Goal: Complete application form

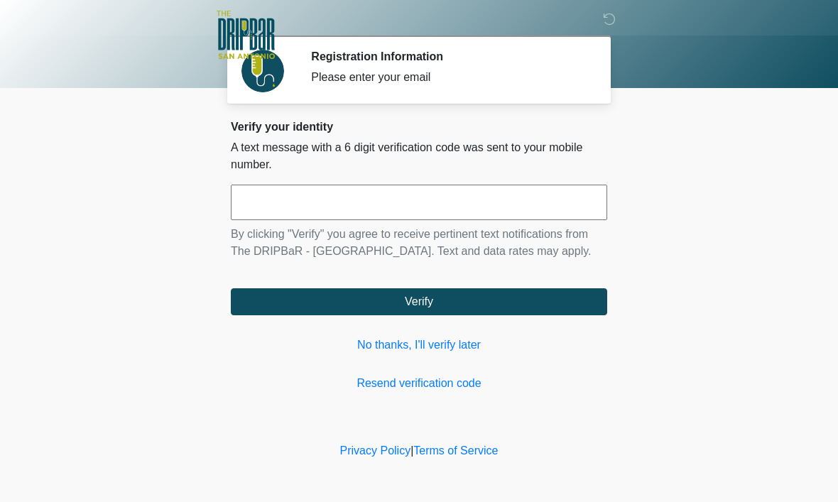
scroll to position [1, 0]
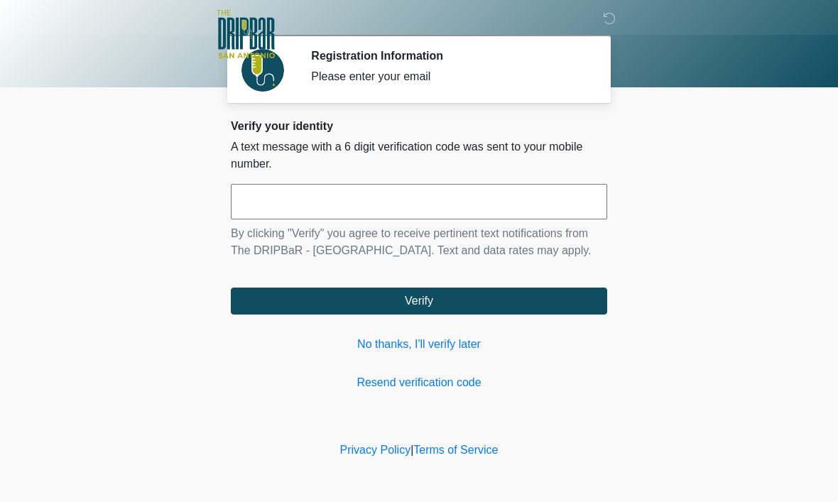
click at [538, 208] on input "text" at bounding box center [419, 202] width 376 height 35
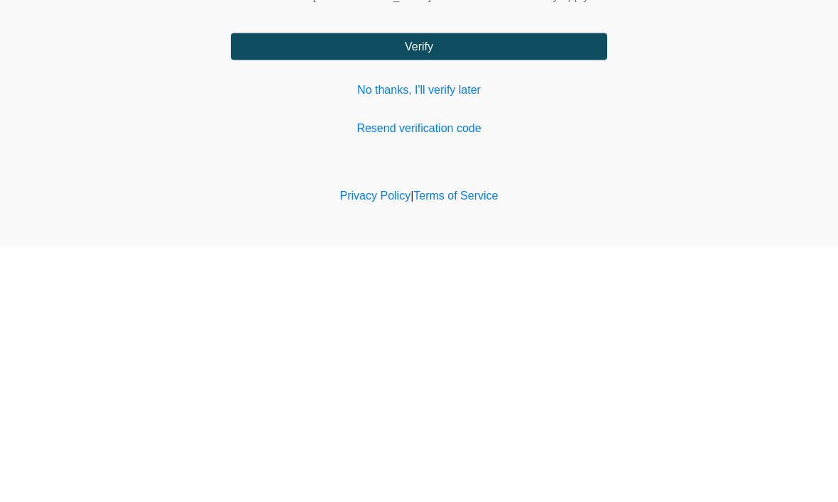
type input "******"
click at [554, 288] on button "Verify" at bounding box center [419, 301] width 376 height 27
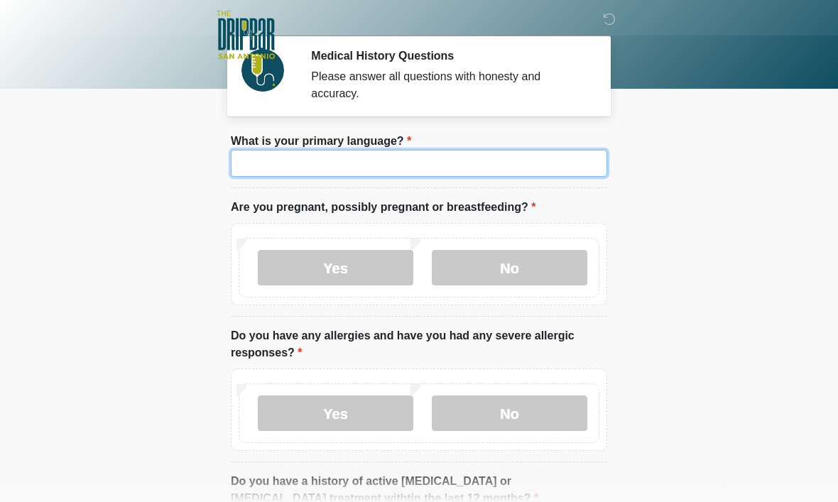
click at [268, 155] on input "What is your primary language?" at bounding box center [419, 163] width 376 height 27
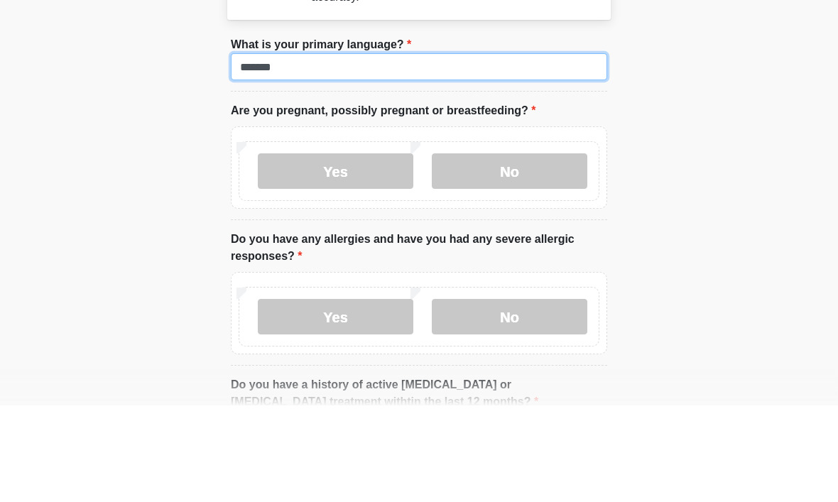
type input "*******"
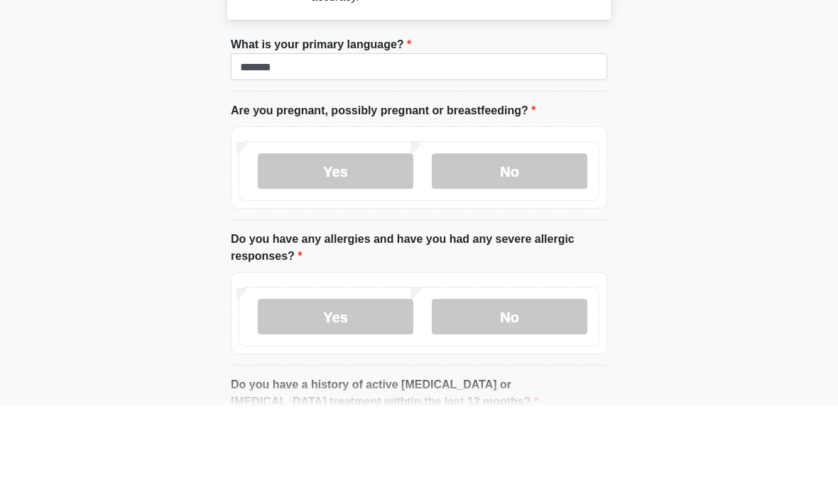
click at [549, 250] on label "No" at bounding box center [509, 267] width 155 height 35
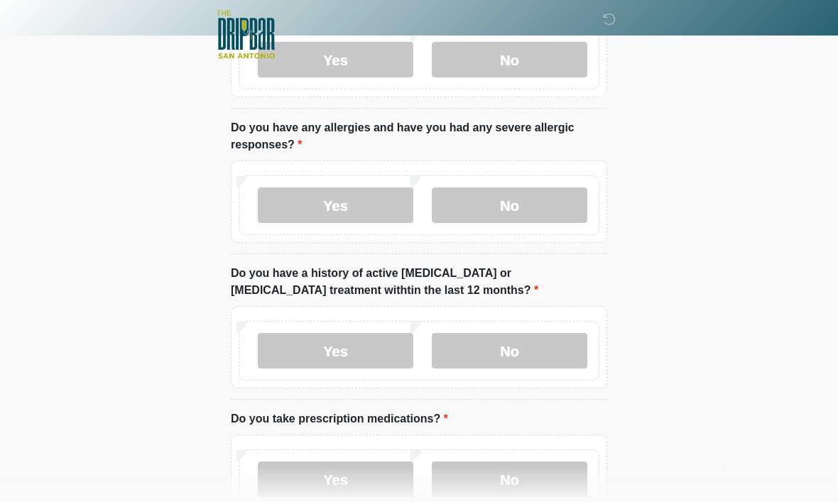
click at [556, 207] on label "No" at bounding box center [509, 205] width 155 height 35
click at [554, 353] on label "No" at bounding box center [509, 350] width 155 height 35
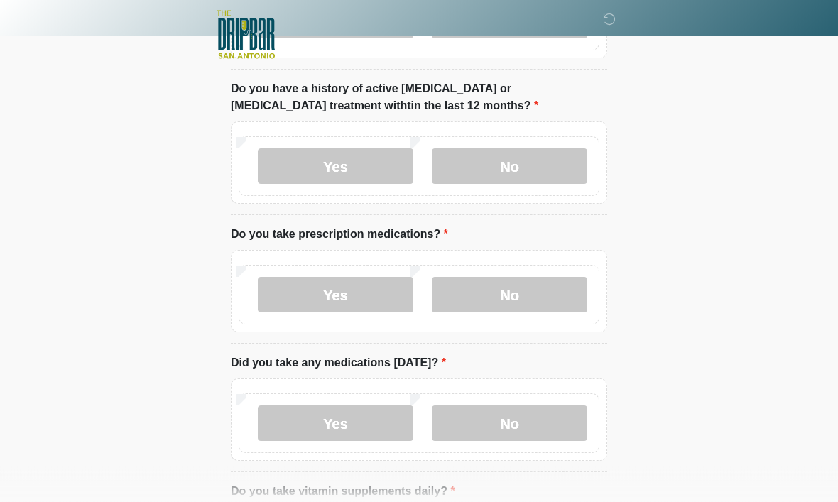
scroll to position [393, 0]
click at [552, 291] on label "No" at bounding box center [509, 294] width 155 height 35
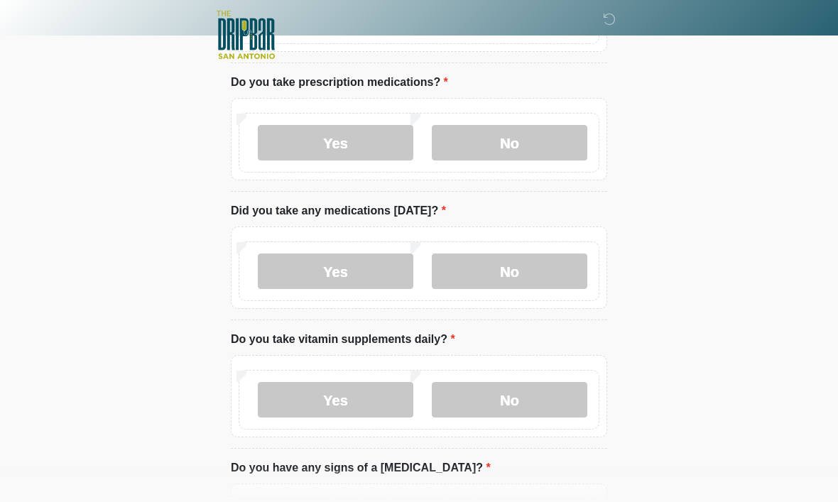
scroll to position [547, 0]
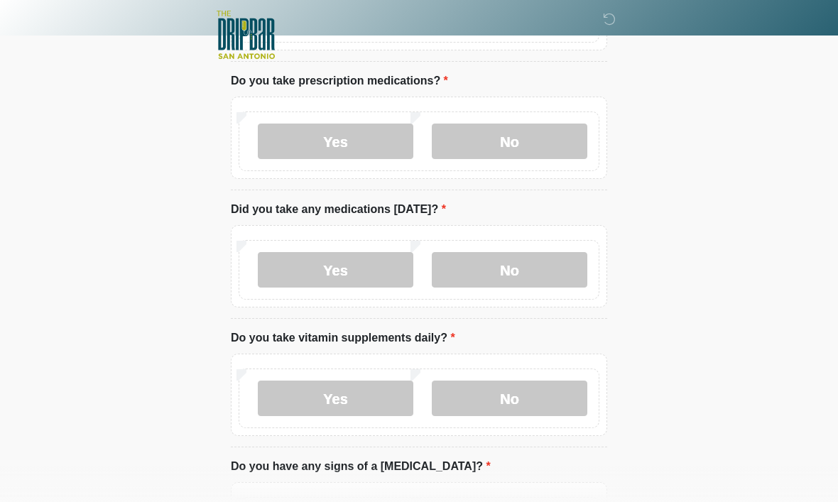
click at [543, 275] on label "No" at bounding box center [509, 269] width 155 height 35
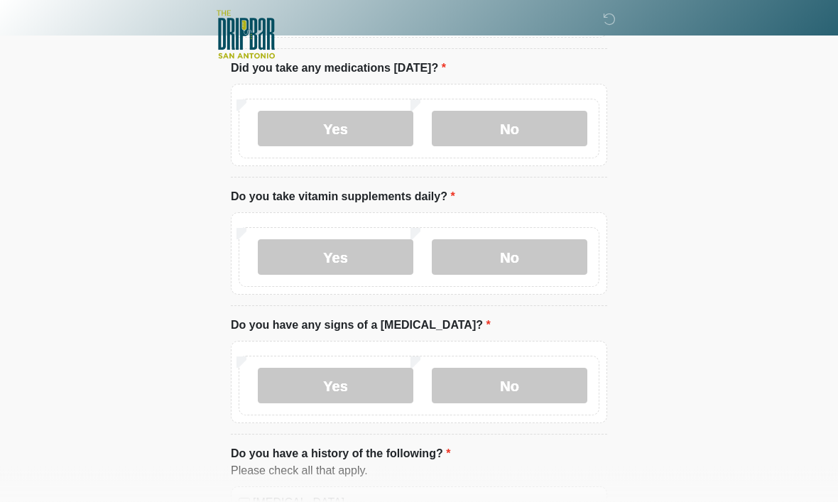
scroll to position [689, 0]
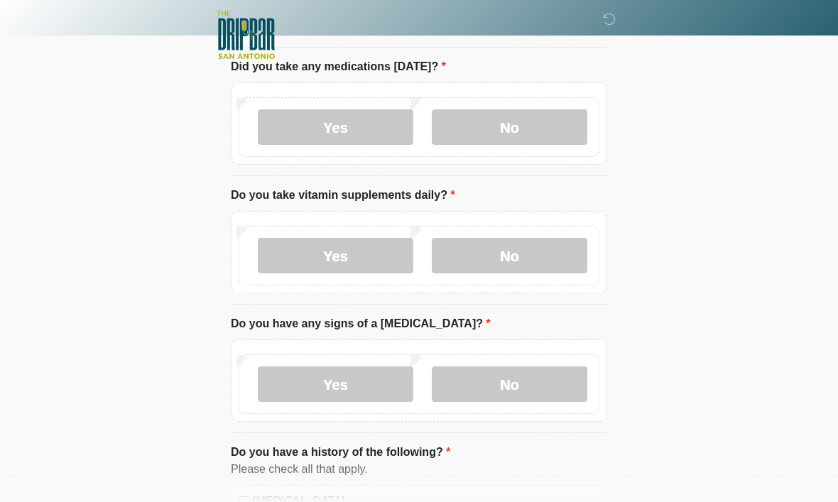
click at [532, 251] on label "No" at bounding box center [509, 255] width 155 height 35
click at [557, 384] on label "No" at bounding box center [509, 383] width 155 height 35
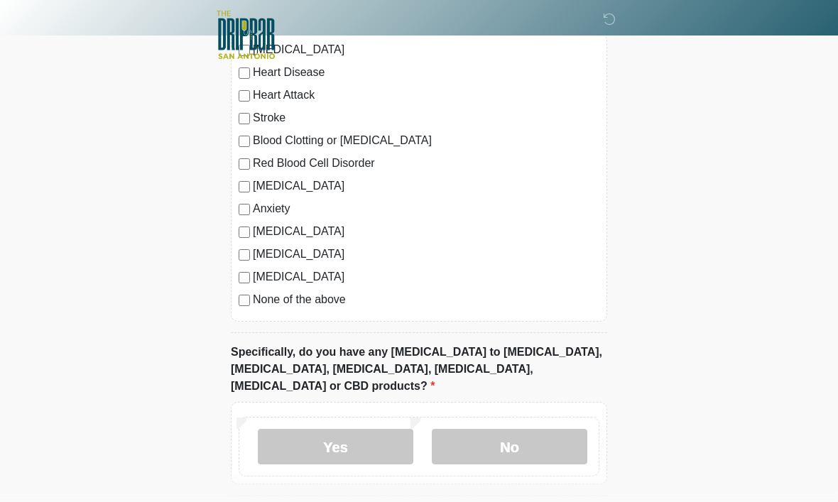
scroll to position [1181, 0]
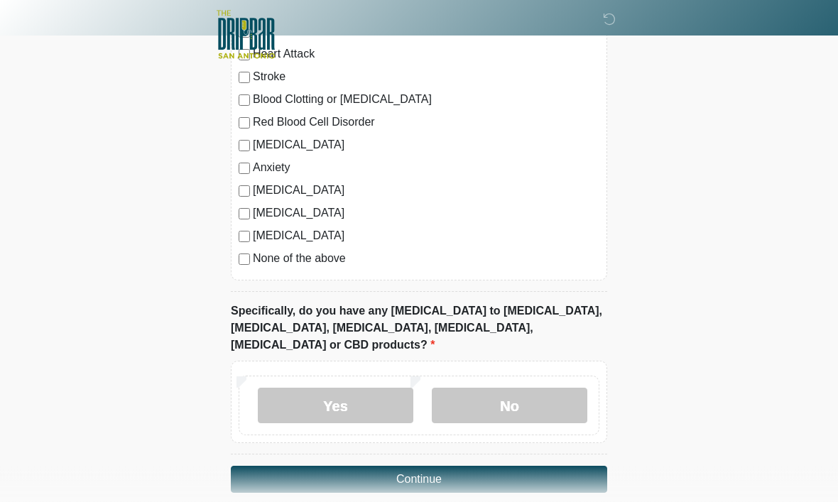
click at [549, 389] on label "No" at bounding box center [509, 405] width 155 height 35
click at [539, 467] on button "Continue" at bounding box center [419, 479] width 376 height 27
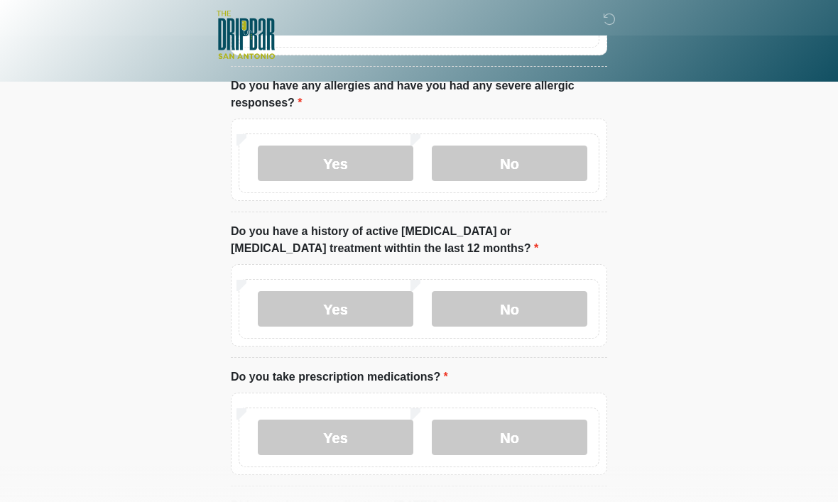
scroll to position [0, 0]
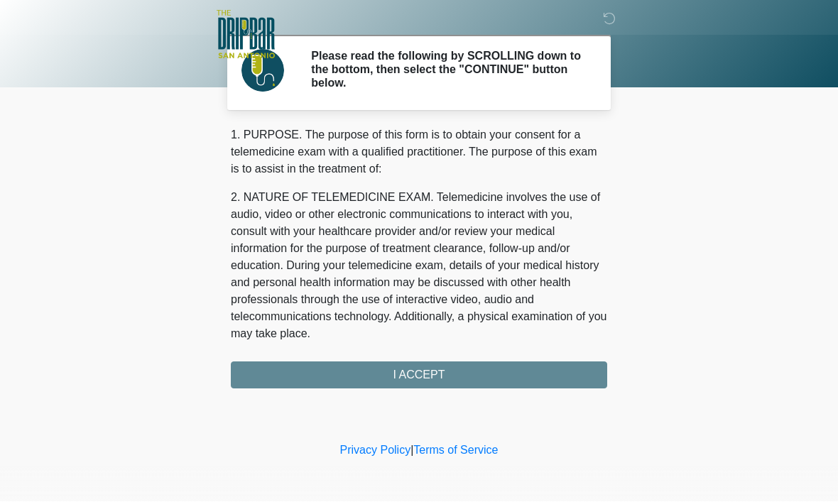
click at [552, 380] on div "1. PURPOSE. The purpose of this form is to obtain your consent for a telemedici…" at bounding box center [419, 258] width 376 height 262
click at [455, 373] on div "1. PURPOSE. The purpose of this form is to obtain your consent for a telemedici…" at bounding box center [419, 258] width 376 height 262
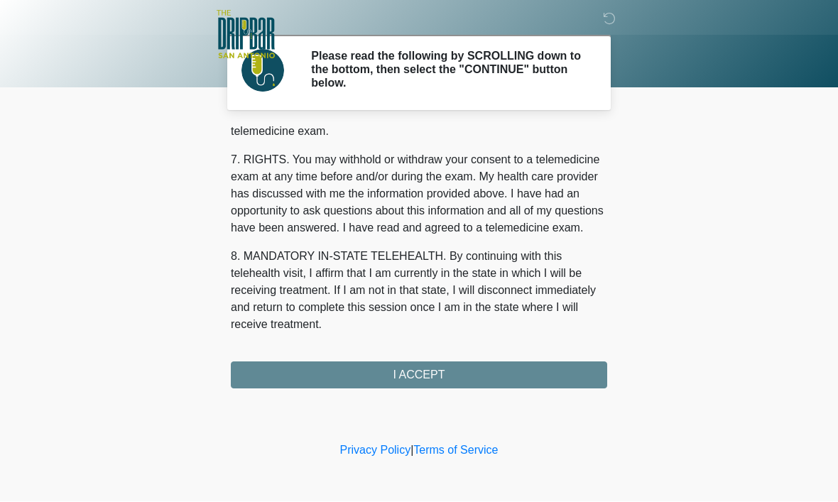
scroll to position [640, 0]
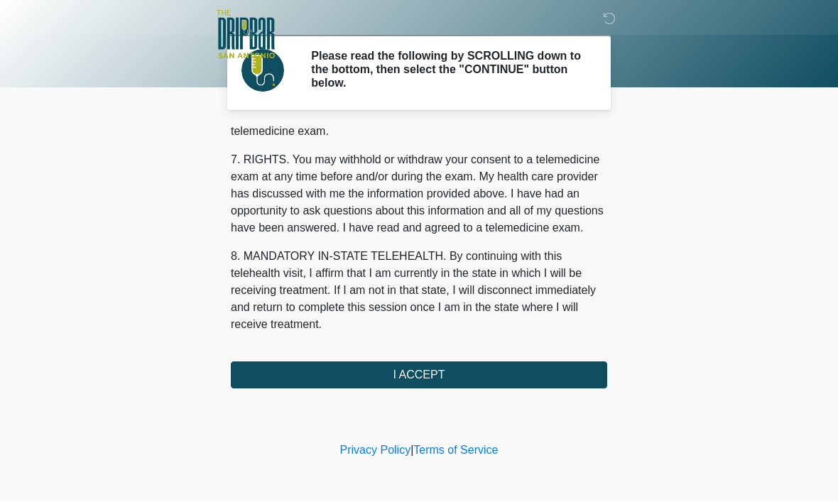
click at [477, 373] on button "I ACCEPT" at bounding box center [419, 375] width 376 height 27
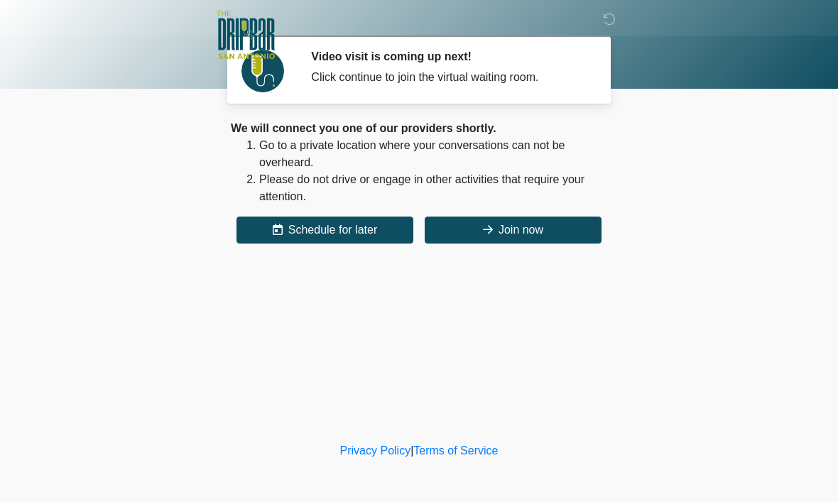
click at [513, 230] on button "Join now" at bounding box center [512, 230] width 177 height 27
